Goal: Task Accomplishment & Management: Manage account settings

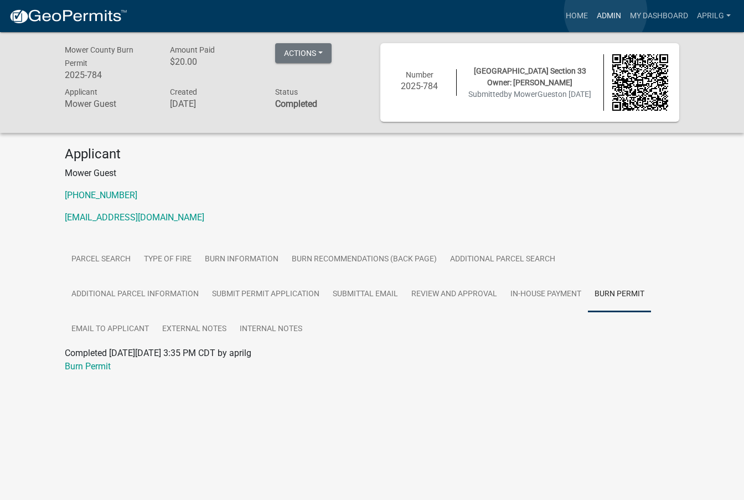
click at [606, 12] on link "Admin" at bounding box center [608, 16] width 33 height 21
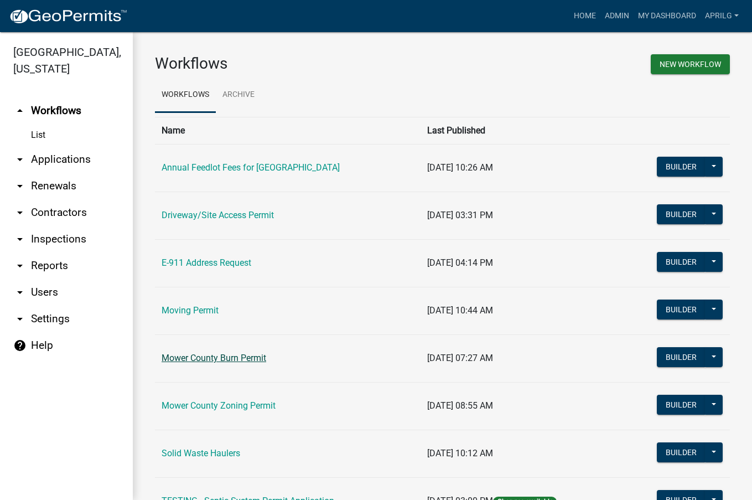
click at [214, 360] on link "Mower County Burn Permit" at bounding box center [214, 358] width 105 height 11
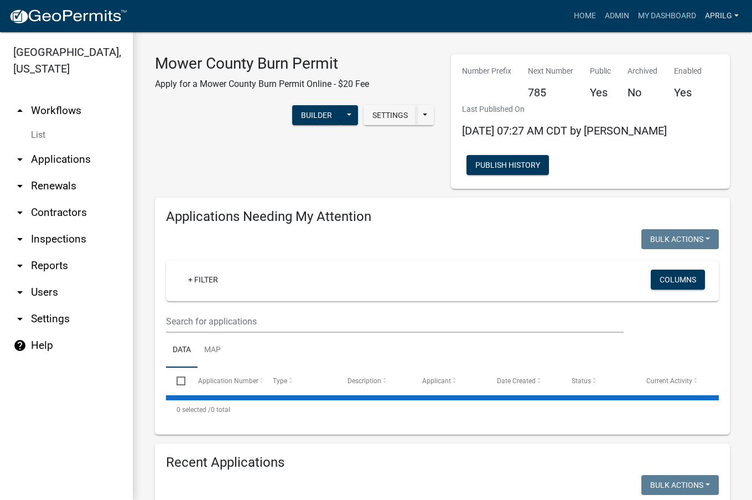
select select "1: 25"
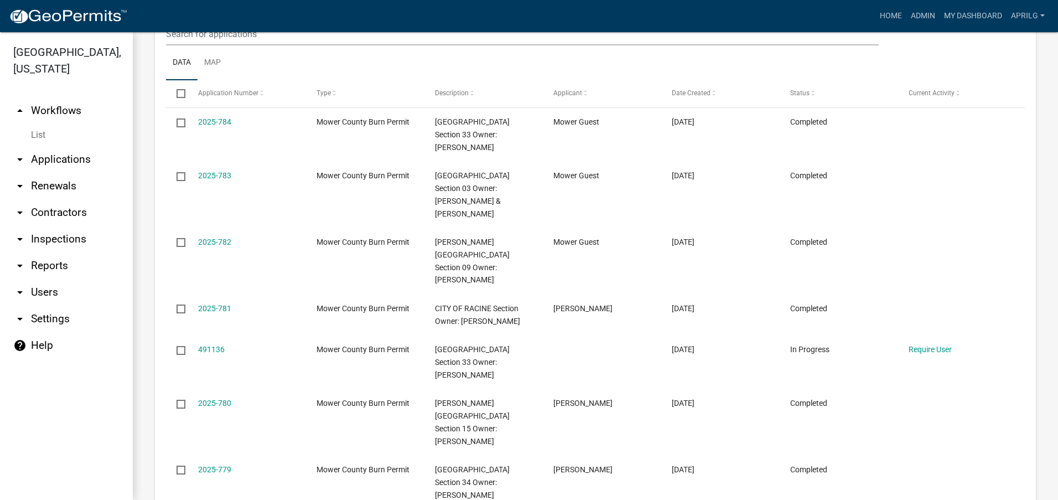
scroll to position [554, 0]
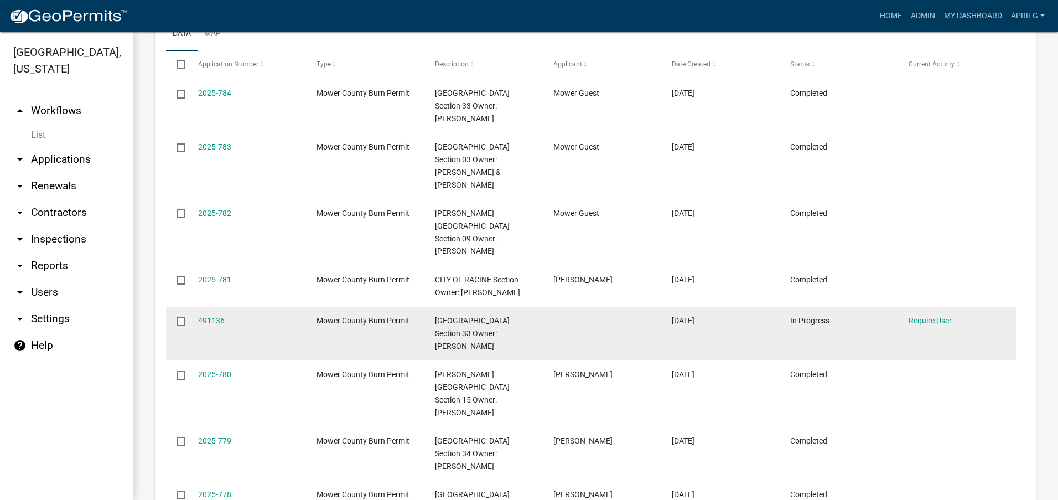
click at [179, 317] on input "checkbox" at bounding box center [180, 320] width 7 height 7
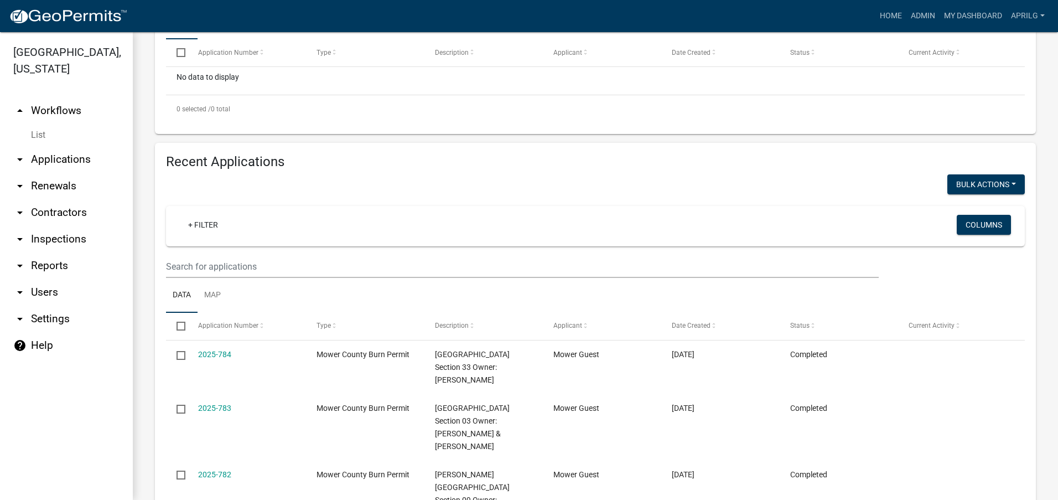
scroll to position [277, 0]
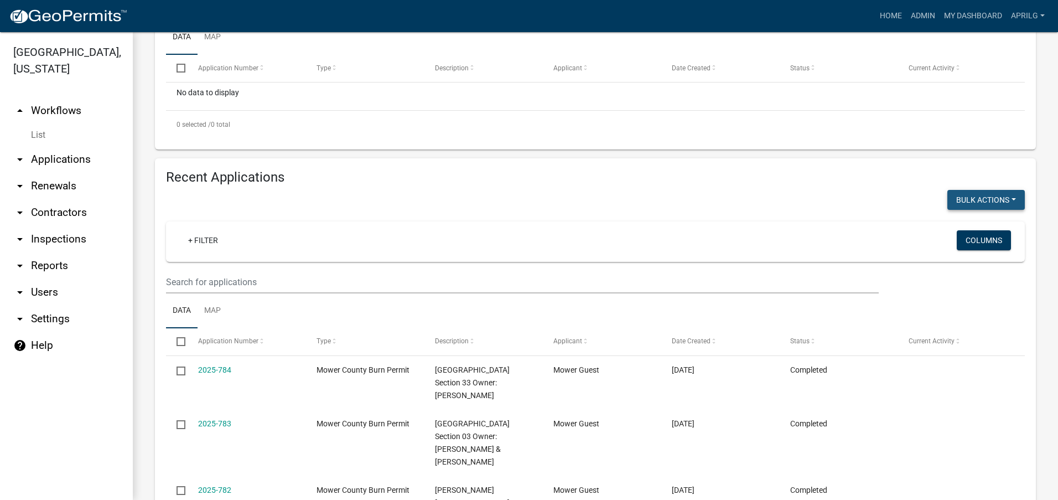
click at [743, 194] on button "Bulk Actions" at bounding box center [986, 200] width 77 height 20
click at [743, 231] on button "Void" at bounding box center [981, 228] width 89 height 27
checkbox input "false"
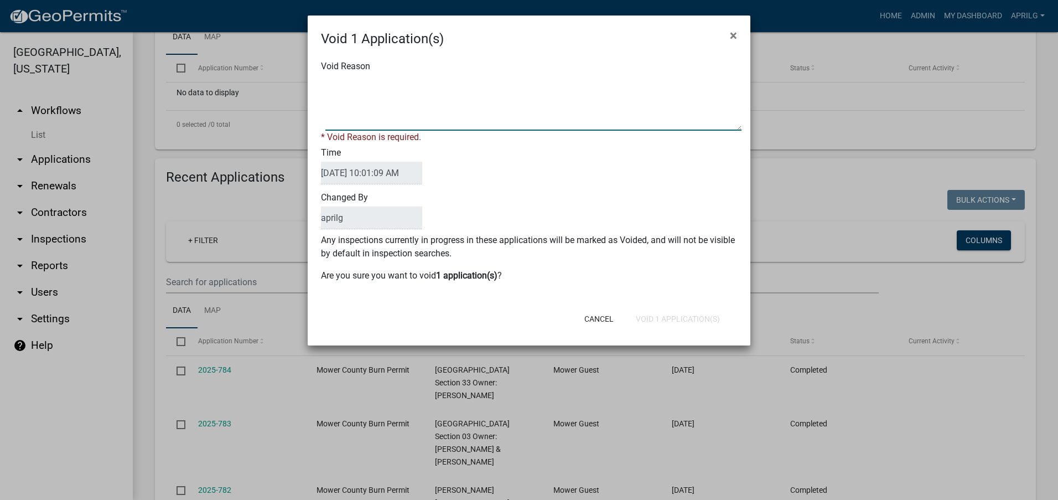
click at [332, 80] on textarea "Void Reason" at bounding box center [533, 102] width 416 height 55
type textarea "incomplete"
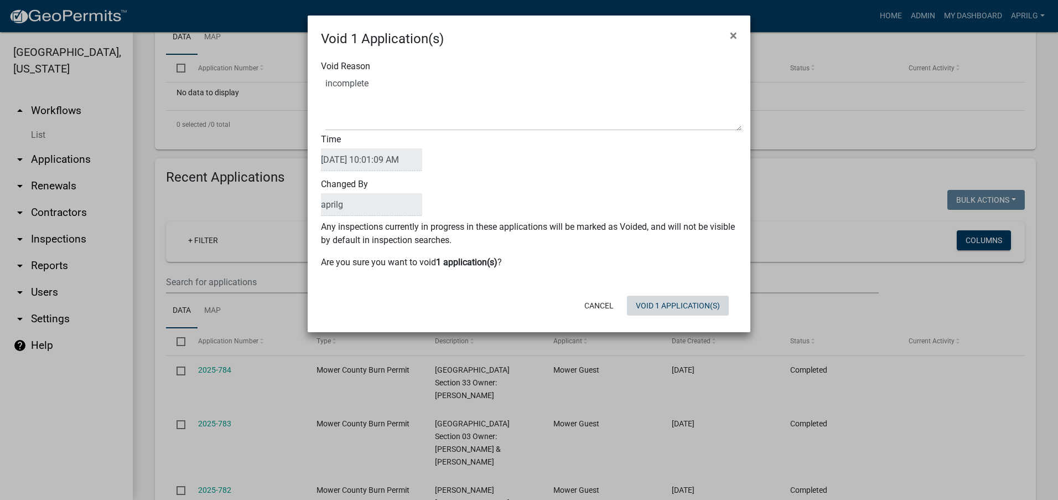
click at [676, 320] on form "Void 1 Application(s) × Void Reason Time [DATE] 10:01:09 AM Changed By aprilg A…" at bounding box center [529, 168] width 443 height 307
click at [676, 307] on button "Void 1 Application(s)" at bounding box center [678, 306] width 102 height 20
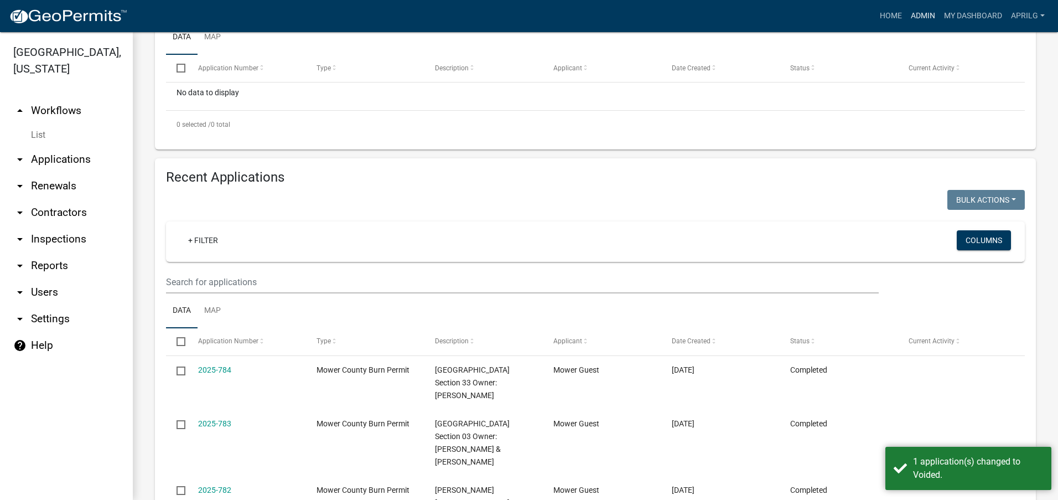
click at [743, 11] on link "Admin" at bounding box center [923, 16] width 33 height 21
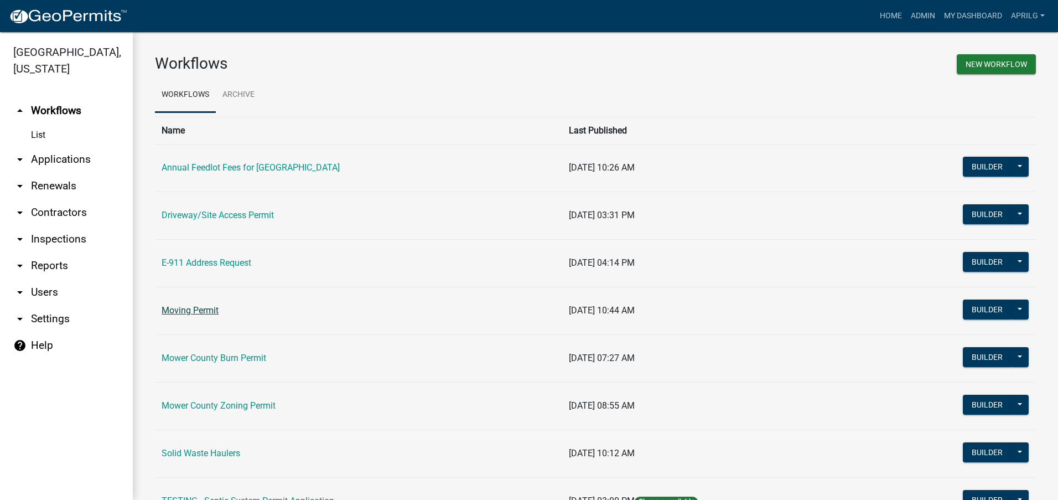
click at [198, 315] on link "Moving Permit" at bounding box center [190, 310] width 57 height 11
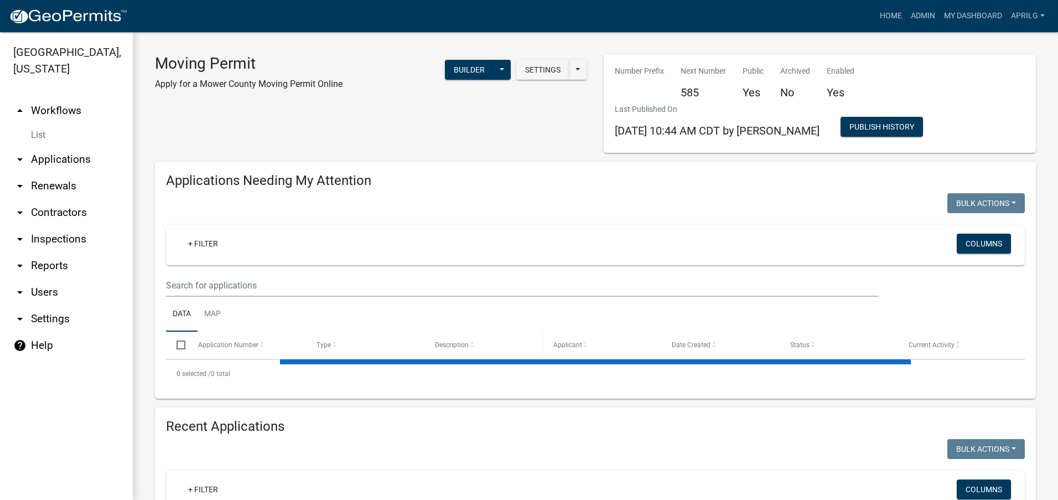
select select "1: 25"
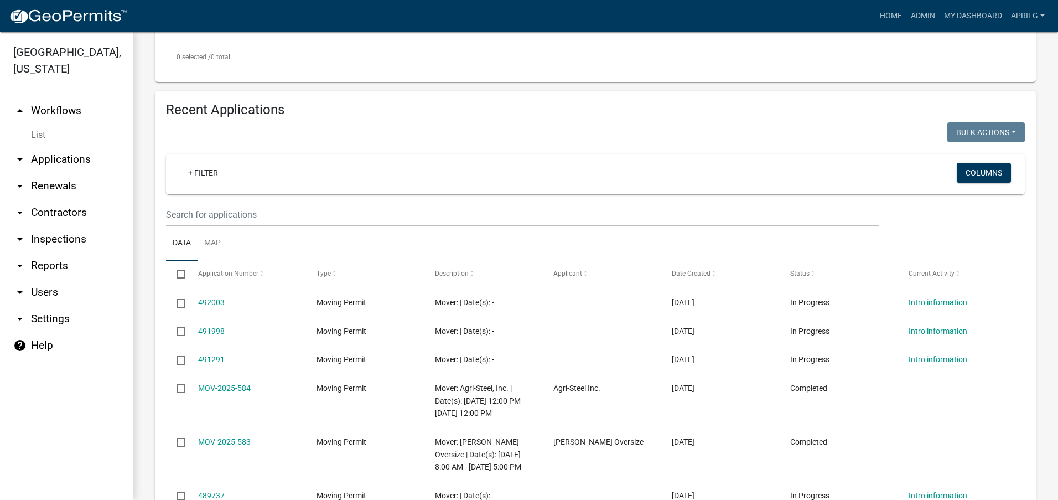
scroll to position [387, 0]
